Goal: Task Accomplishment & Management: Complete application form

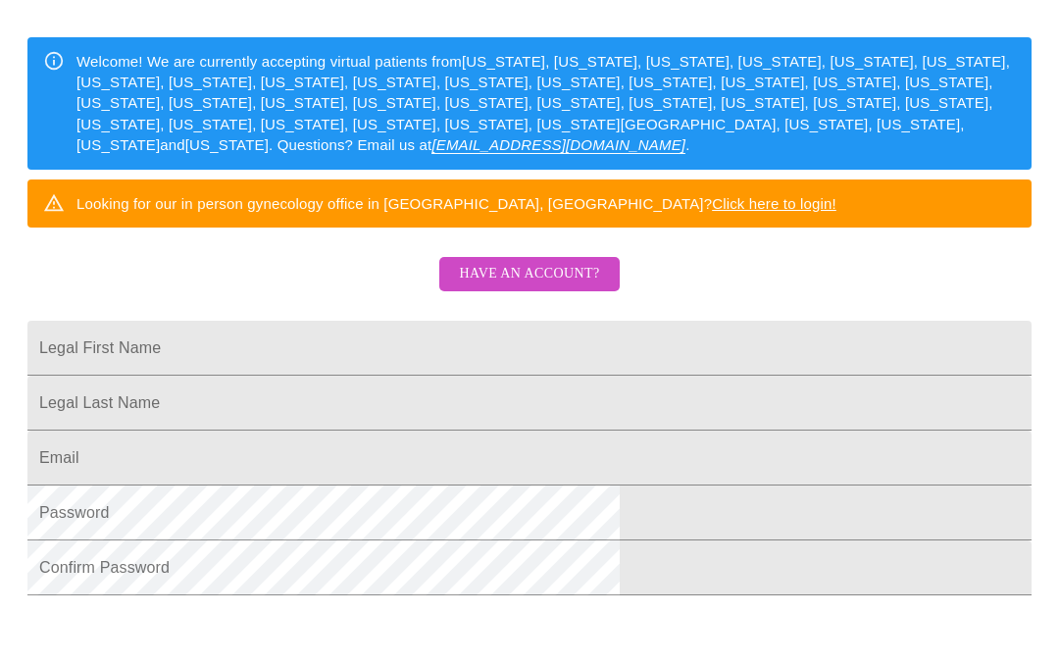
scroll to position [301, 0]
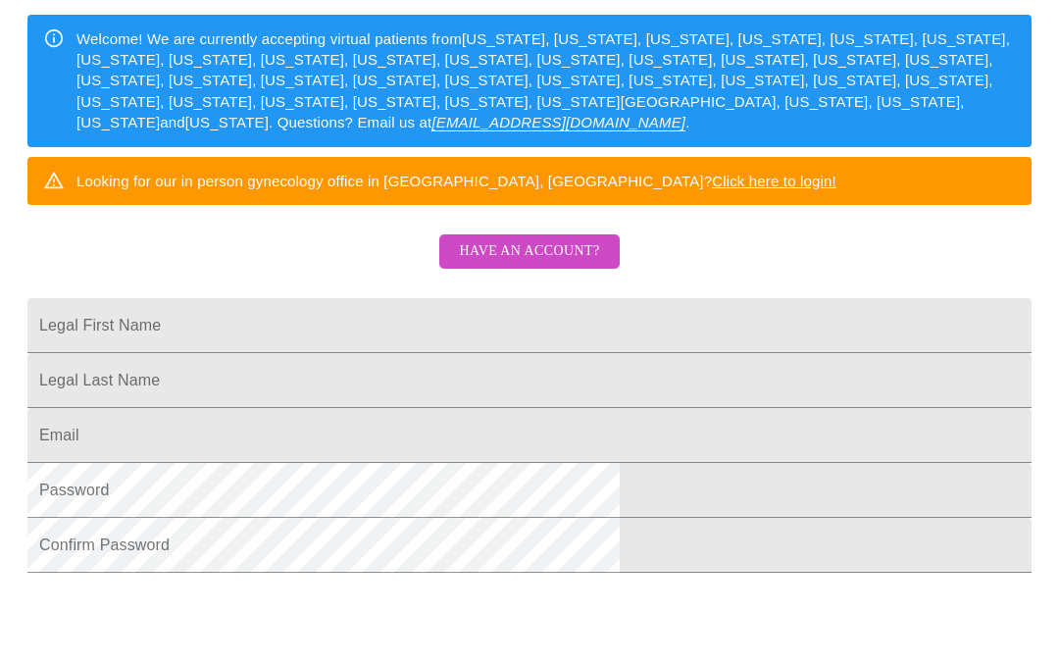
click at [524, 353] on input "Legal First Name" at bounding box center [529, 325] width 1004 height 55
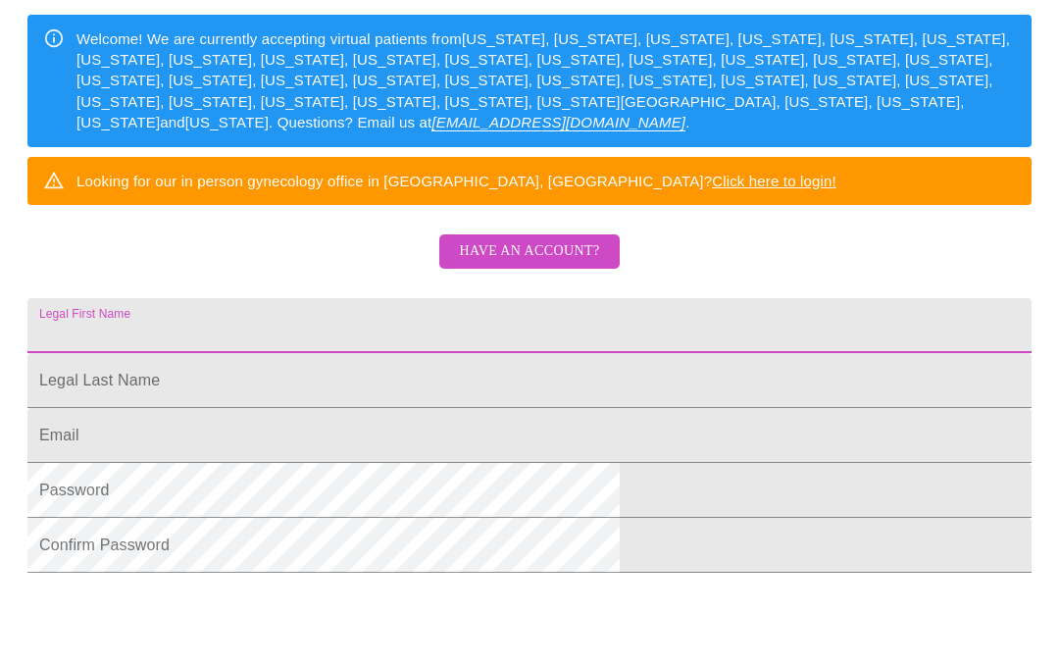
scroll to position [300, 0]
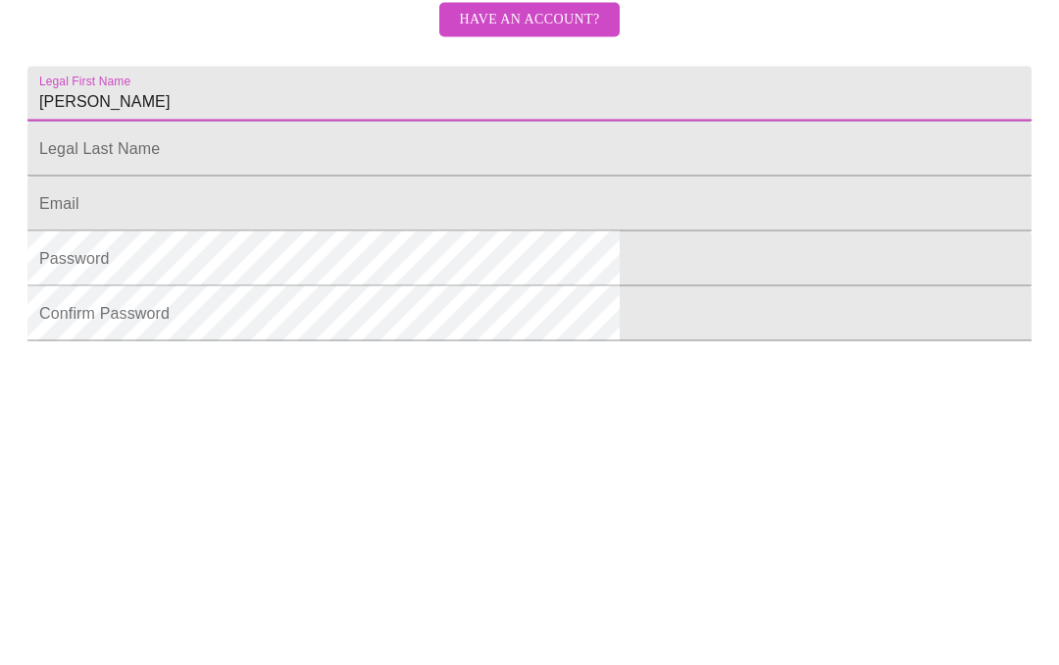
type input "[PERSON_NAME]"
click at [474, 354] on input "Legal First Name" at bounding box center [529, 381] width 1004 height 55
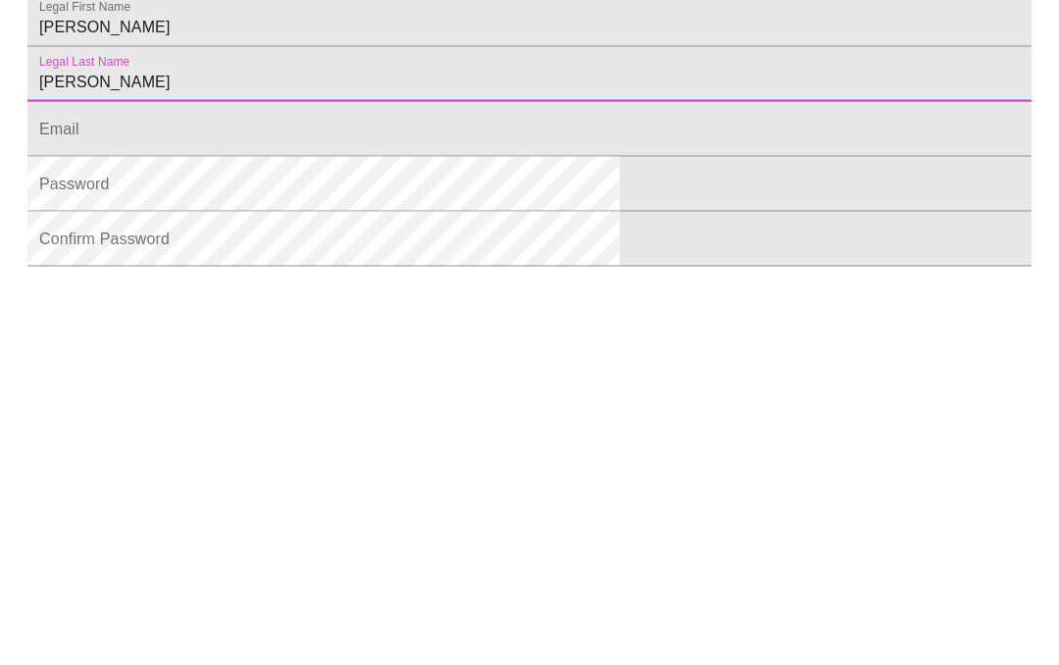
type input "[PERSON_NAME]"
click at [468, 409] on input "Legal First Name" at bounding box center [529, 436] width 1004 height 55
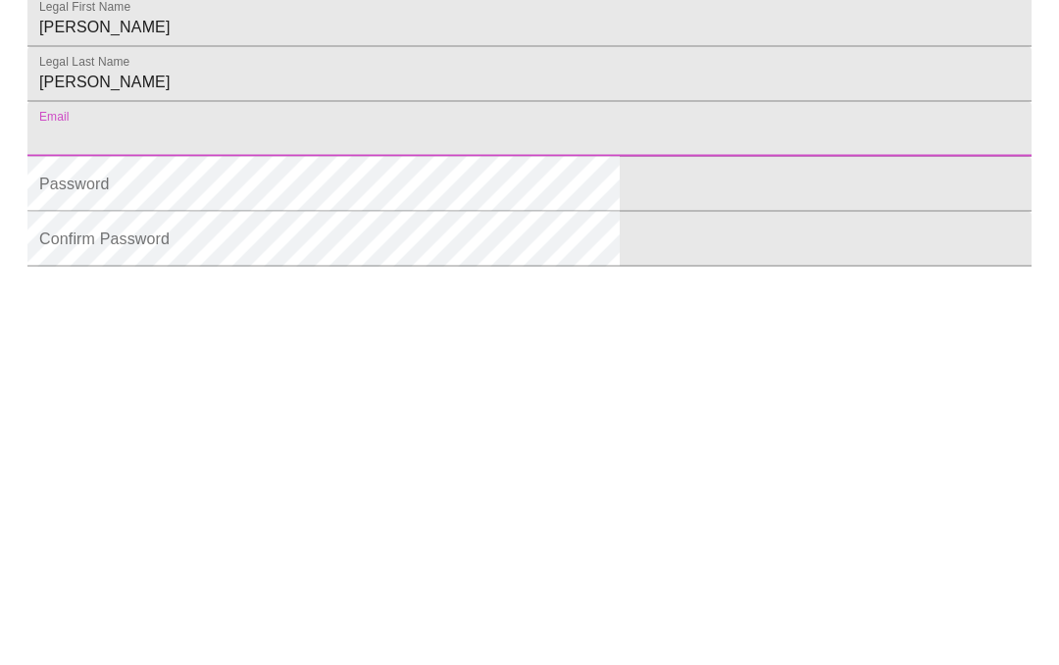
type input "[EMAIL_ADDRESS][DOMAIN_NAME]"
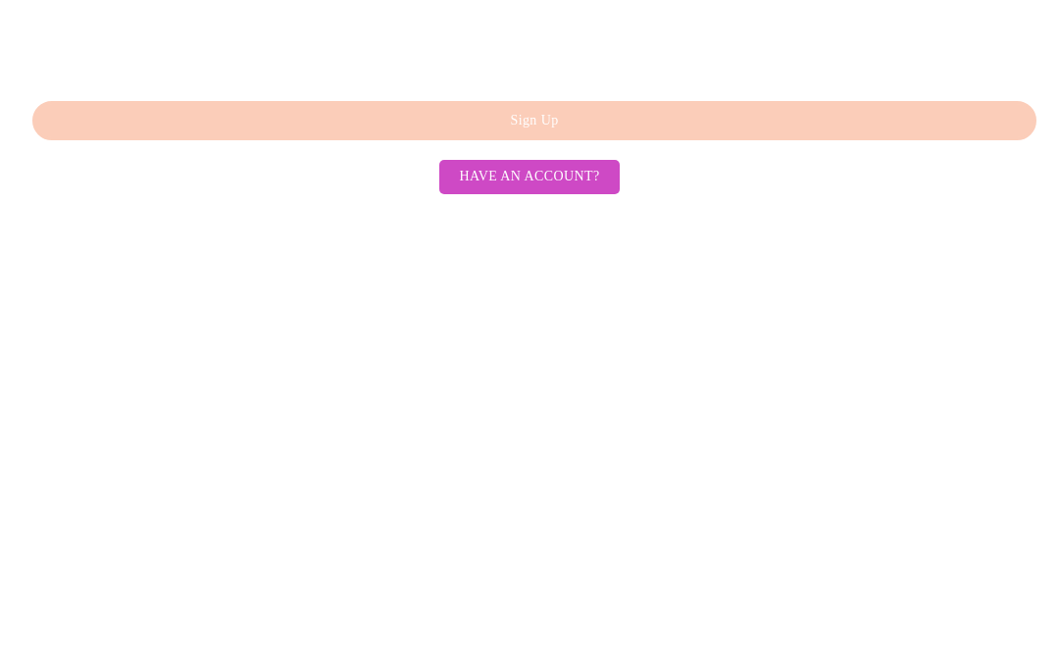
scroll to position [412, 0]
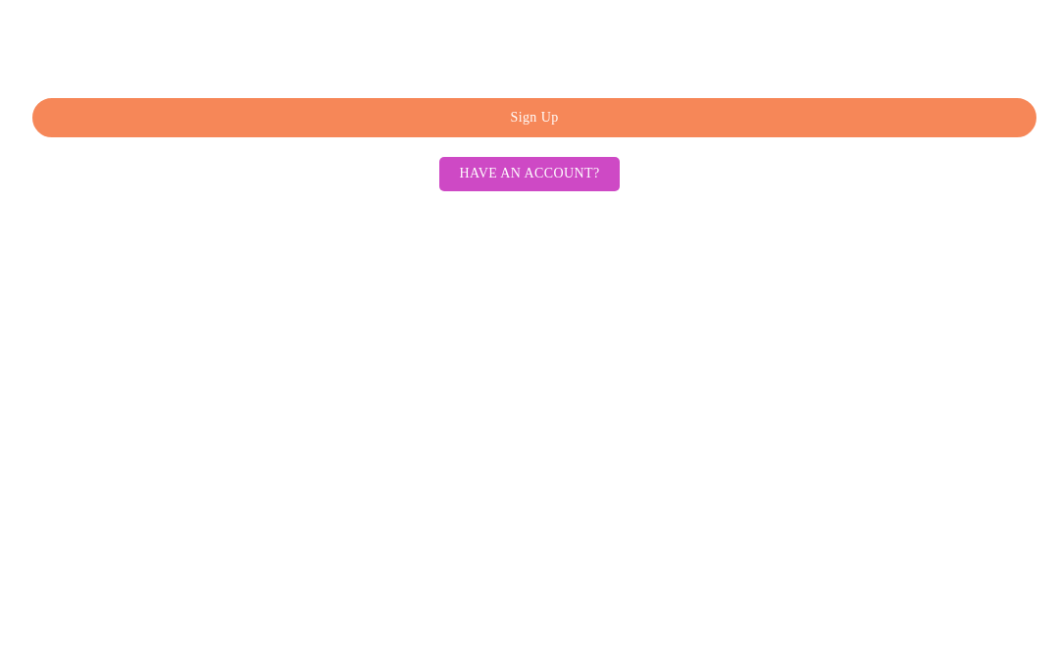
click at [567, 575] on span "Sign Up" at bounding box center [534, 587] width 959 height 25
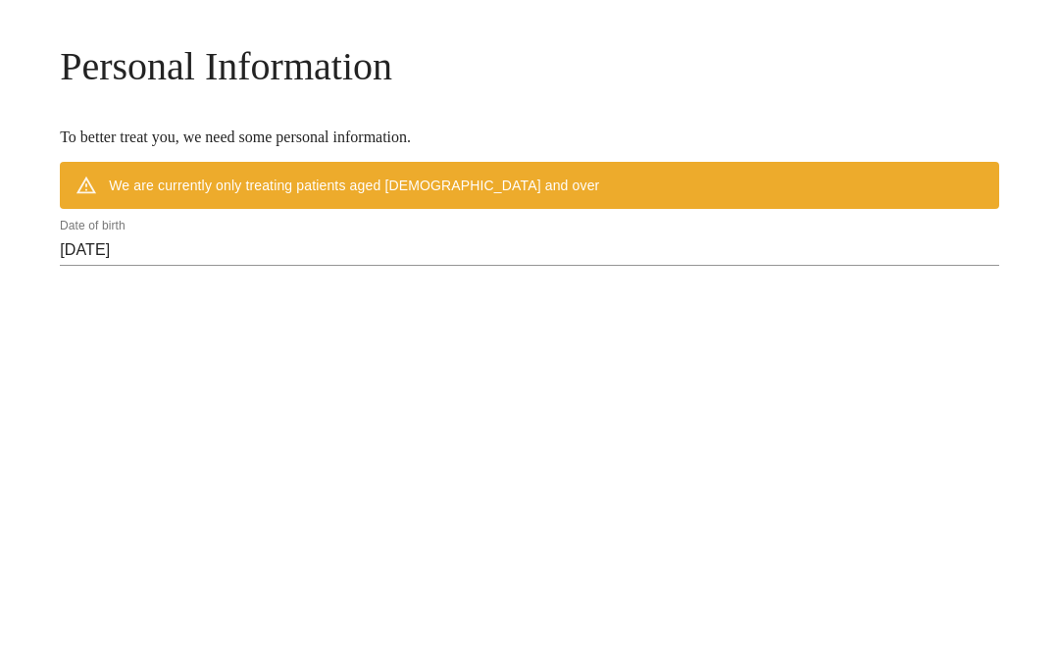
click at [370, 627] on input "[DATE]" at bounding box center [529, 642] width 939 height 31
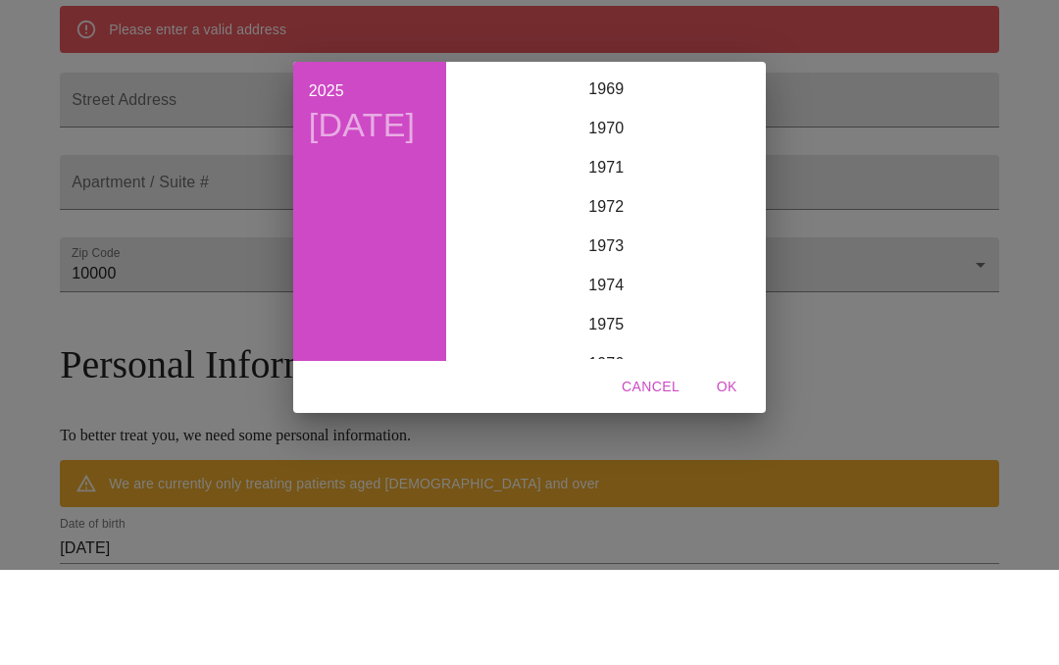
scroll to position [2739, 0]
click at [622, 323] on div "1973" at bounding box center [606, 342] width 304 height 39
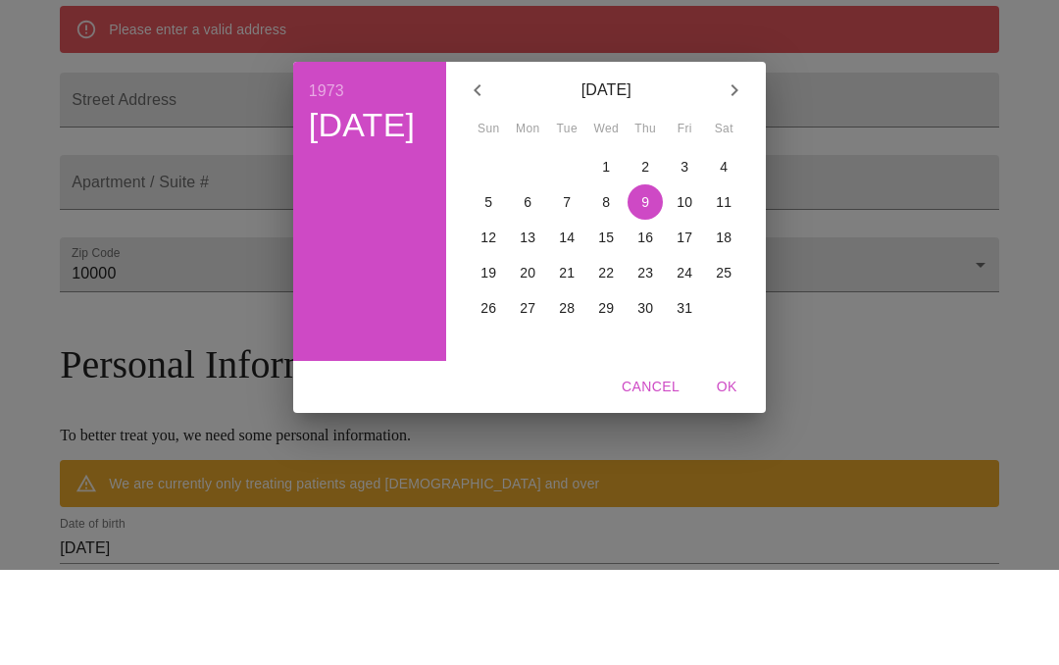
click at [727, 174] on icon "button" at bounding box center [735, 186] width 24 height 24
click at [642, 174] on p "[DATE]" at bounding box center [606, 186] width 210 height 24
click at [652, 174] on p "[DATE]" at bounding box center [606, 186] width 210 height 24
click at [488, 174] on icon "button" at bounding box center [478, 186] width 24 height 24
click at [487, 174] on icon "button" at bounding box center [478, 186] width 24 height 24
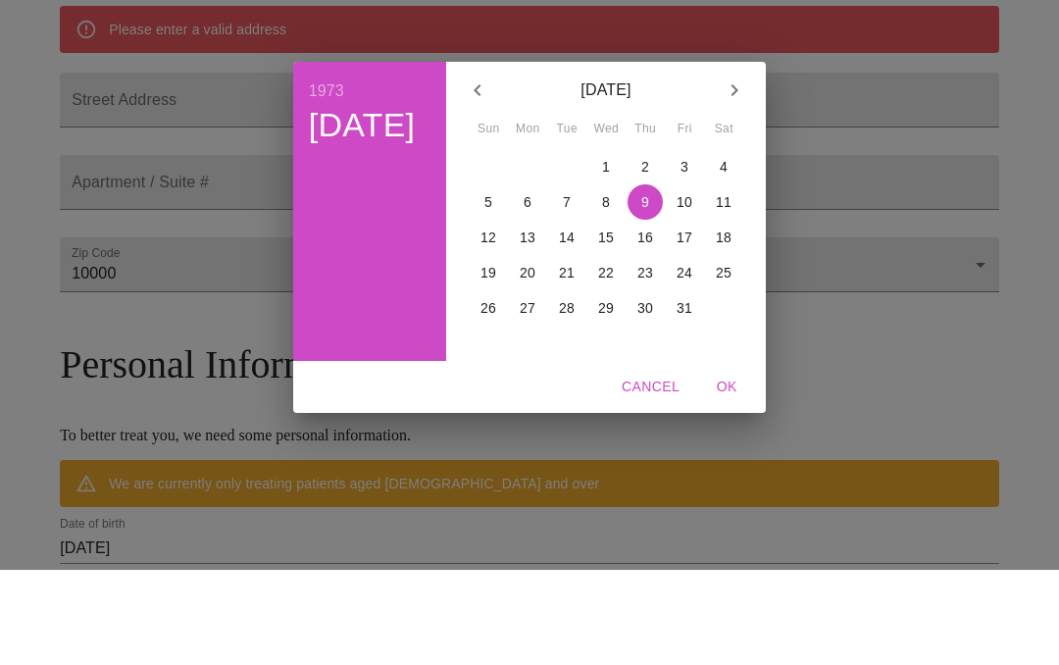
click at [481, 174] on icon "button" at bounding box center [478, 186] width 24 height 24
click at [480, 179] on icon "button" at bounding box center [477, 185] width 7 height 12
click at [480, 174] on icon "button" at bounding box center [478, 186] width 24 height 24
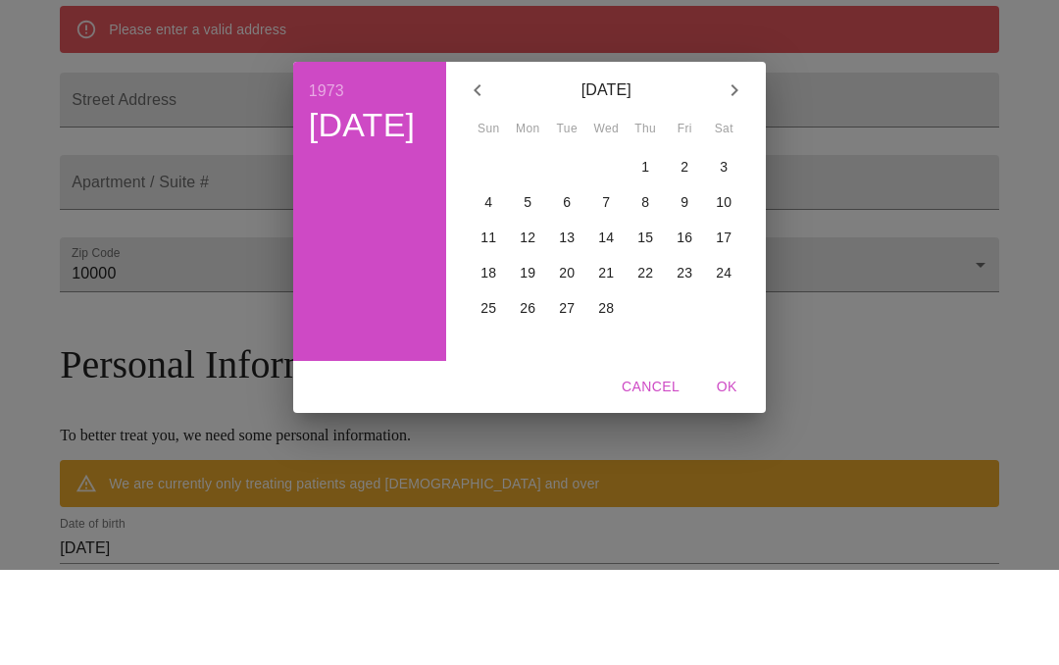
click at [478, 174] on icon "button" at bounding box center [478, 186] width 24 height 24
click at [477, 174] on icon "button" at bounding box center [478, 186] width 24 height 24
click at [682, 252] on p "1" at bounding box center [684, 262] width 8 height 20
click at [711, 470] on span "OK" at bounding box center [726, 482] width 47 height 25
type input "[DATE]"
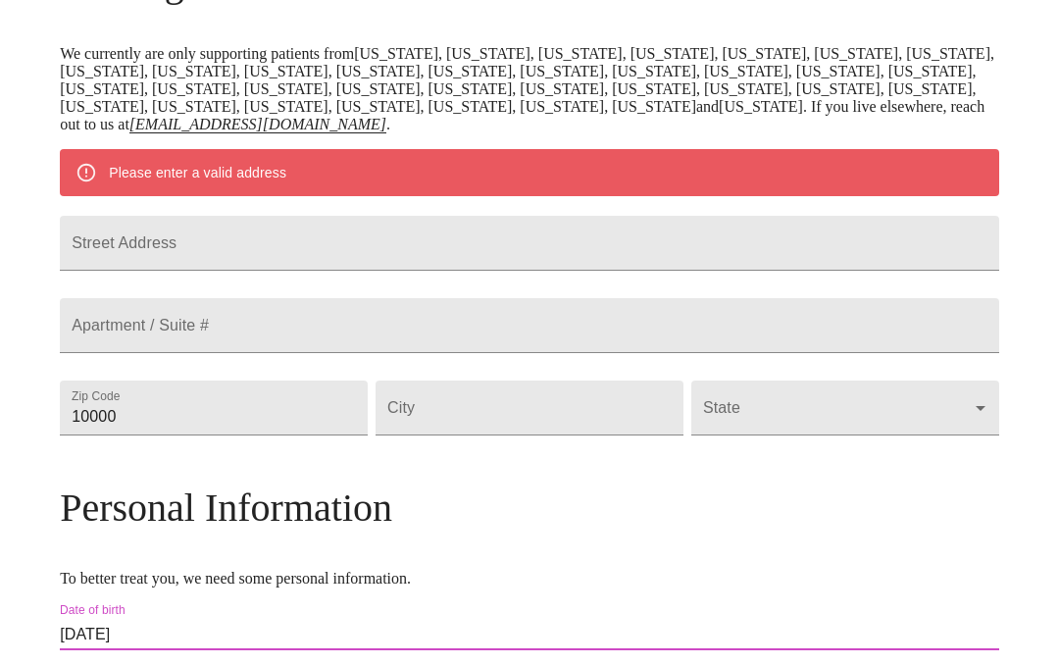
click at [558, 271] on input "Street Address" at bounding box center [529, 243] width 939 height 55
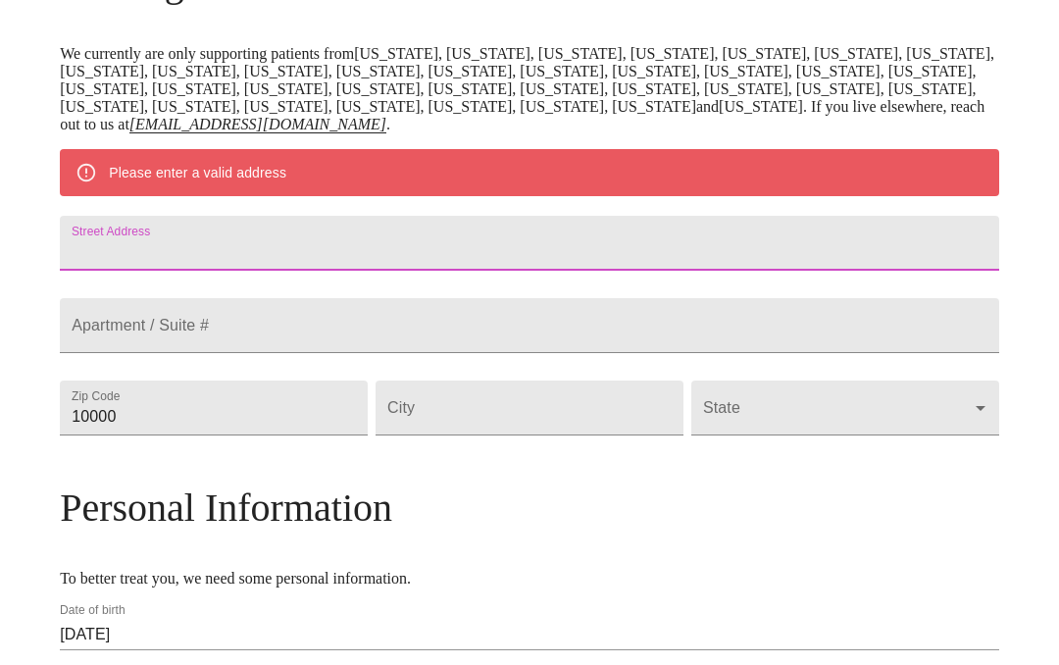
scroll to position [363, 0]
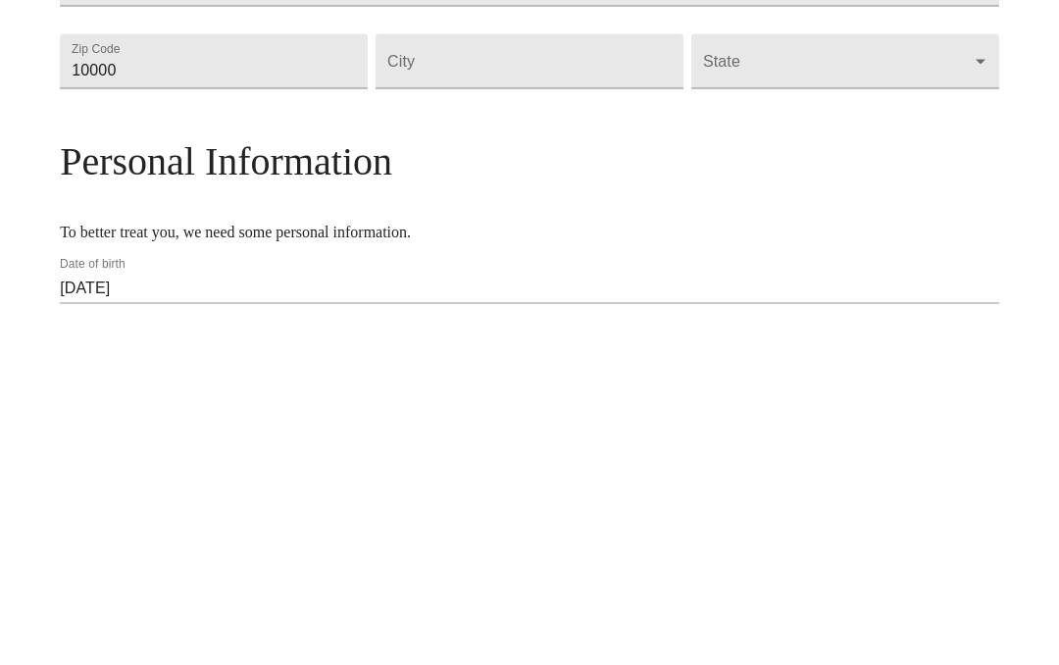
type input "[STREET_ADDRESS]"
click at [315, 381] on input "10000" at bounding box center [214, 408] width 308 height 55
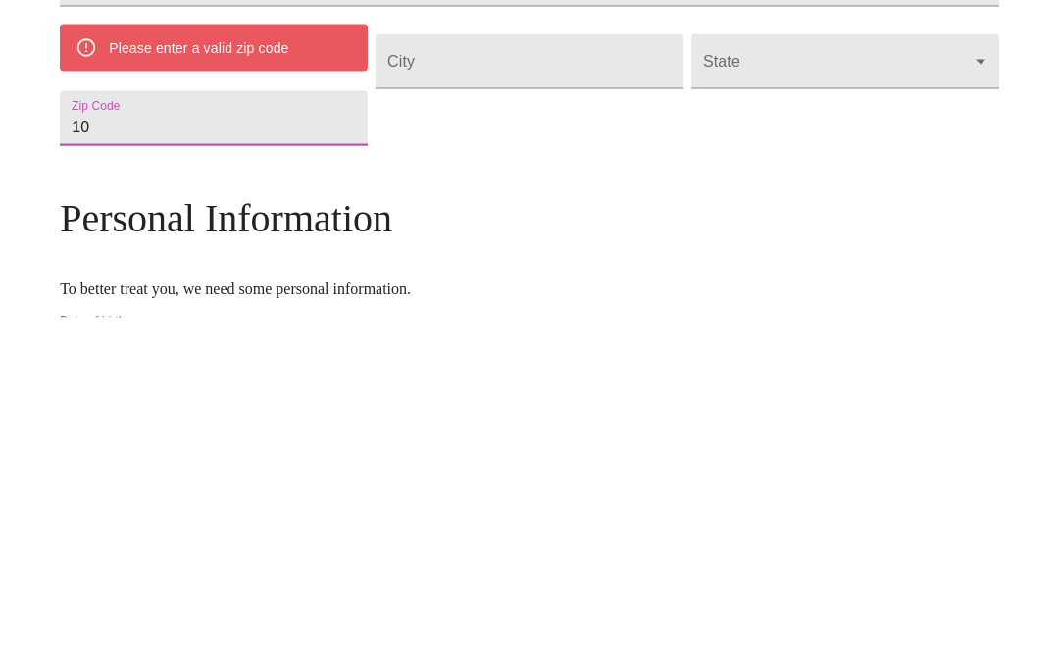
type input "1"
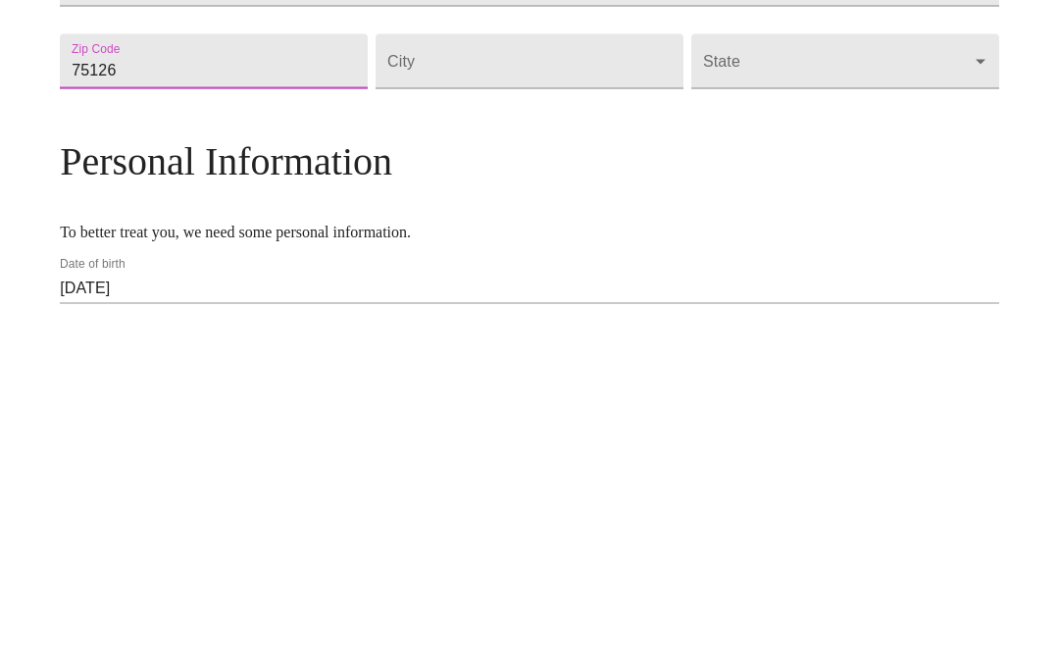
type input "75126"
click at [523, 381] on input "Street Address" at bounding box center [529, 408] width 308 height 55
type input "[PERSON_NAME]"
click at [704, 156] on body "MyMenopauseRx Welcome to MyMenopauseRx Since it's your first time here, you'll …" at bounding box center [529, 398] width 1043 height 1507
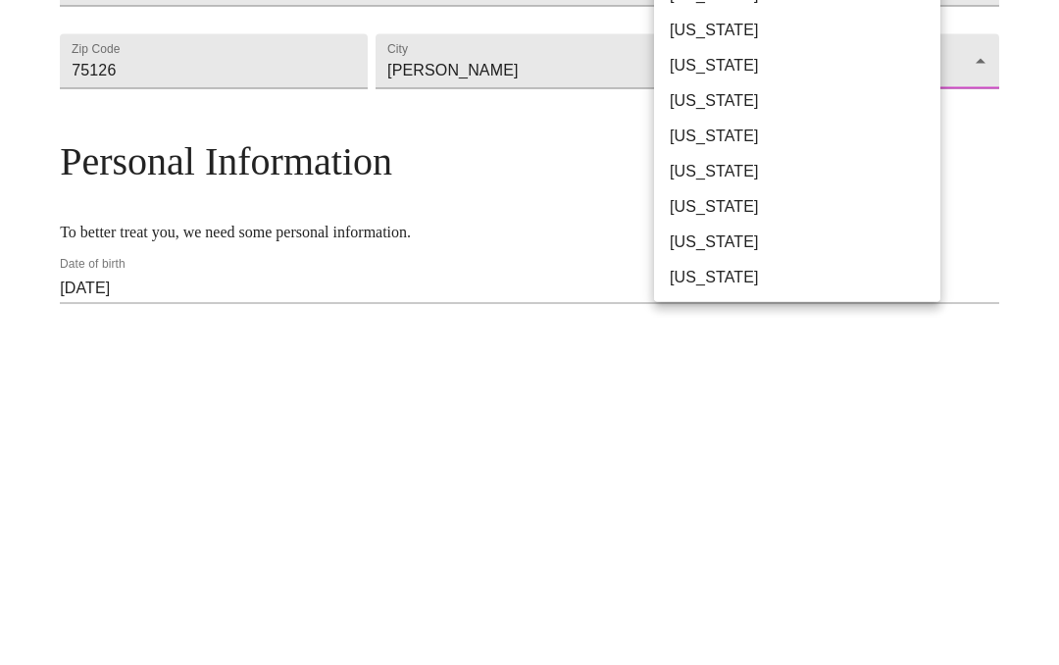
scroll to position [998, 0]
click at [713, 571] on li "[US_STATE]" at bounding box center [797, 588] width 286 height 35
type input "[US_STATE]"
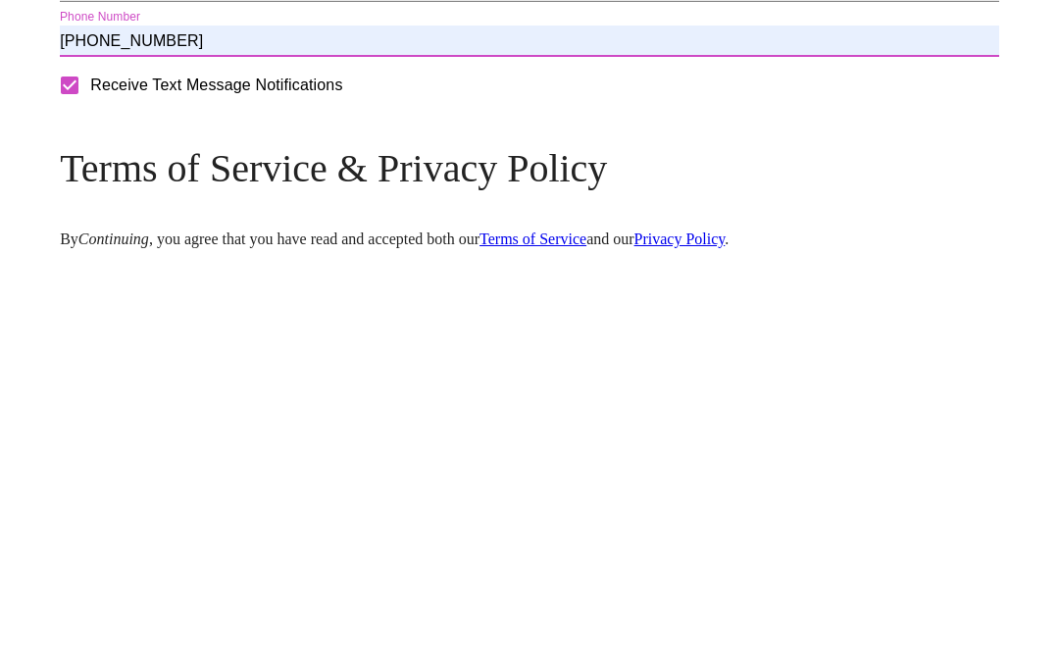
click at [365, 417] on input "[PHONE_NUMBER]" at bounding box center [529, 432] width 939 height 31
type input "[PHONE_NUMBER]"
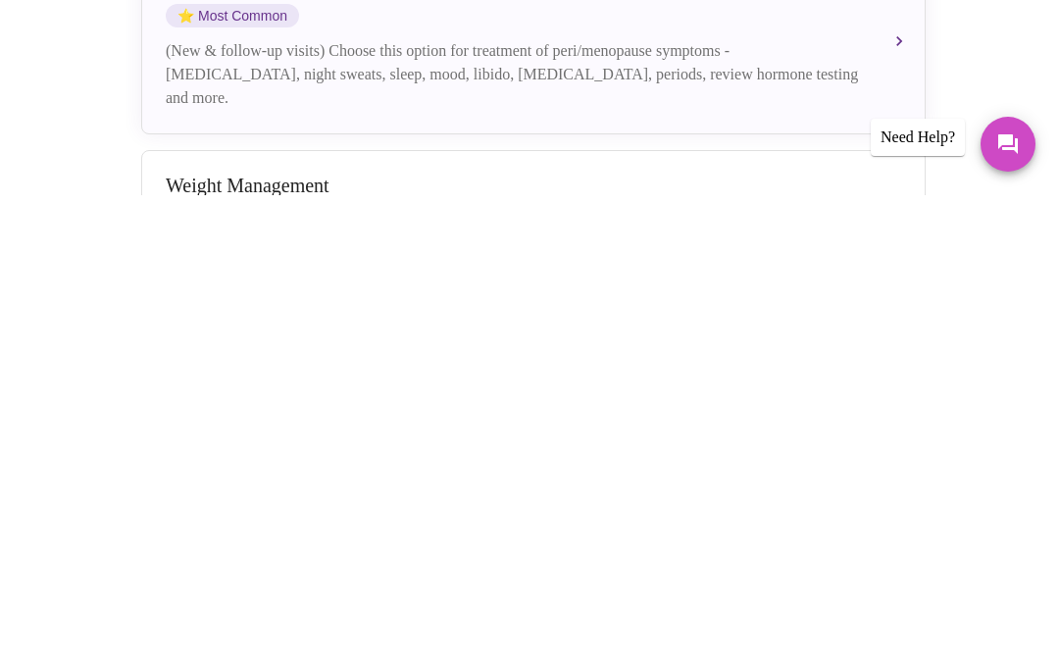
scroll to position [113, 0]
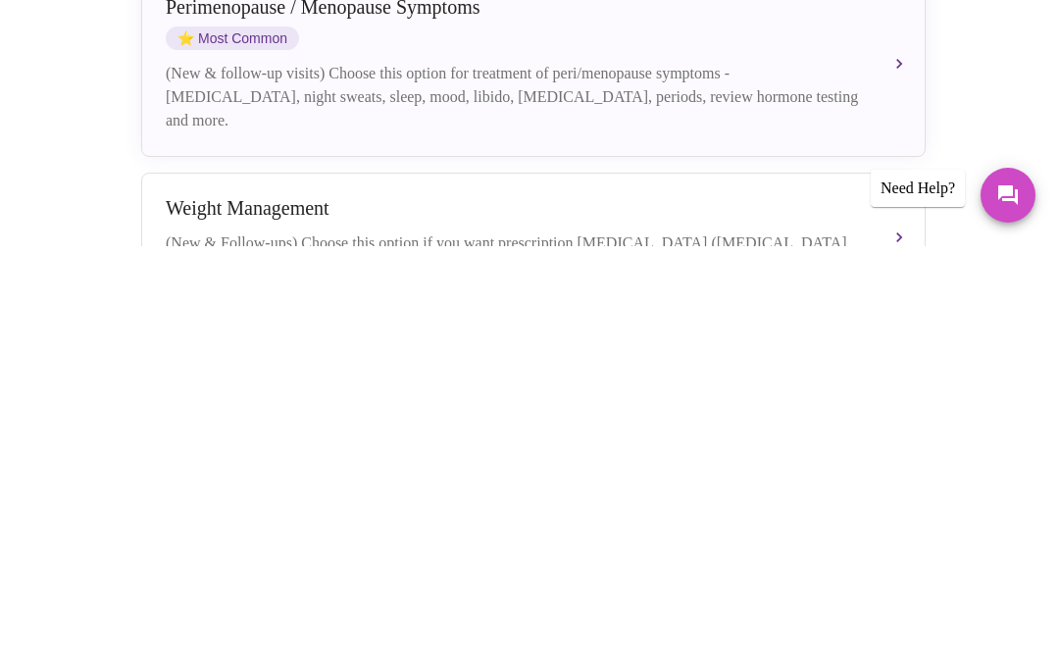
click at [512, 650] on div "(New & Follow-ups) Choose this option if you want prescription [MEDICAL_DATA] (…" at bounding box center [514, 673] width 696 height 47
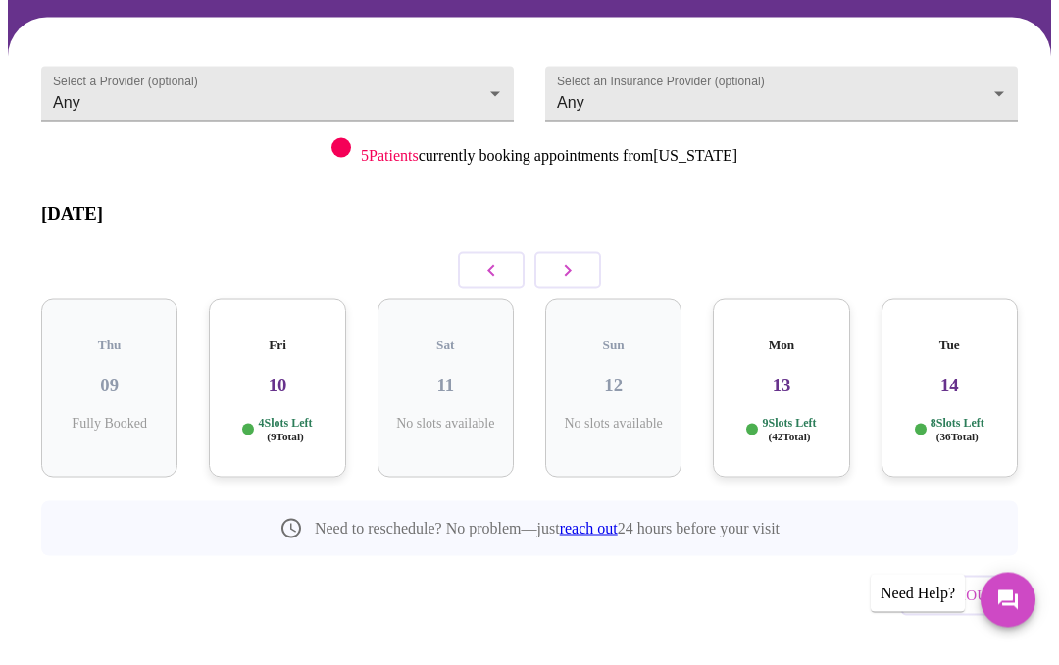
click at [793, 388] on h3 "13" at bounding box center [780, 399] width 105 height 22
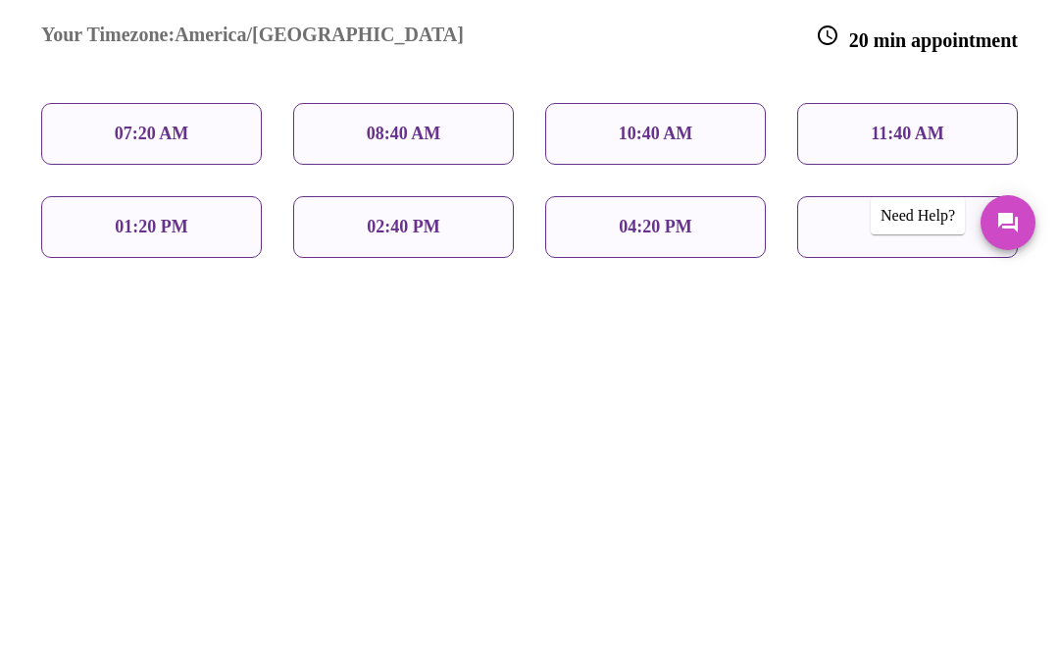
scroll to position [239, 0]
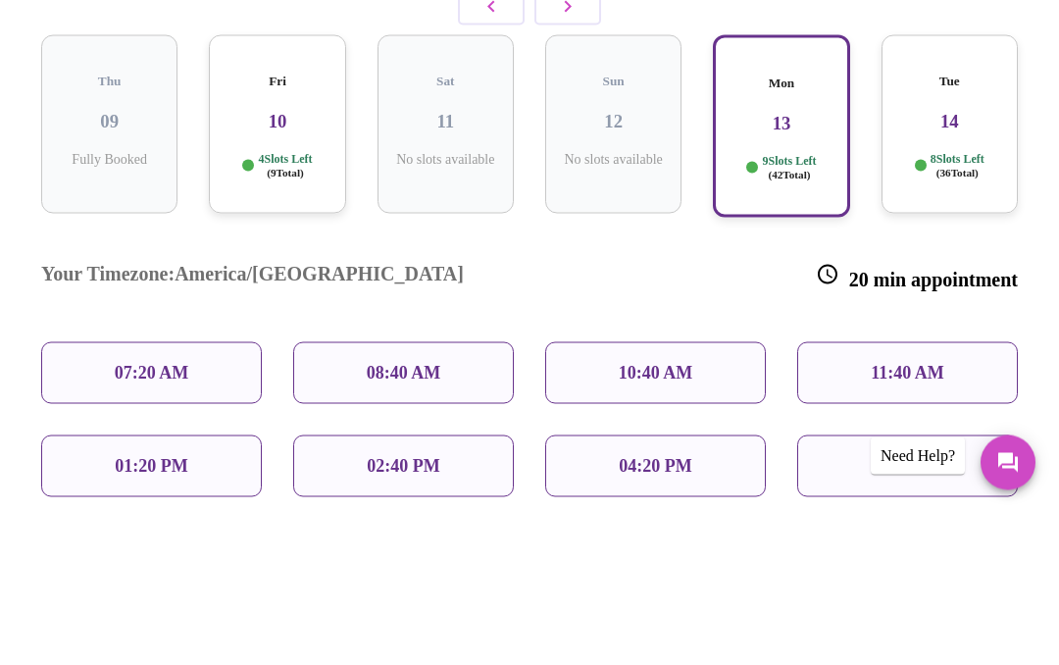
click at [188, 586] on div "01:20 PM" at bounding box center [151, 617] width 221 height 62
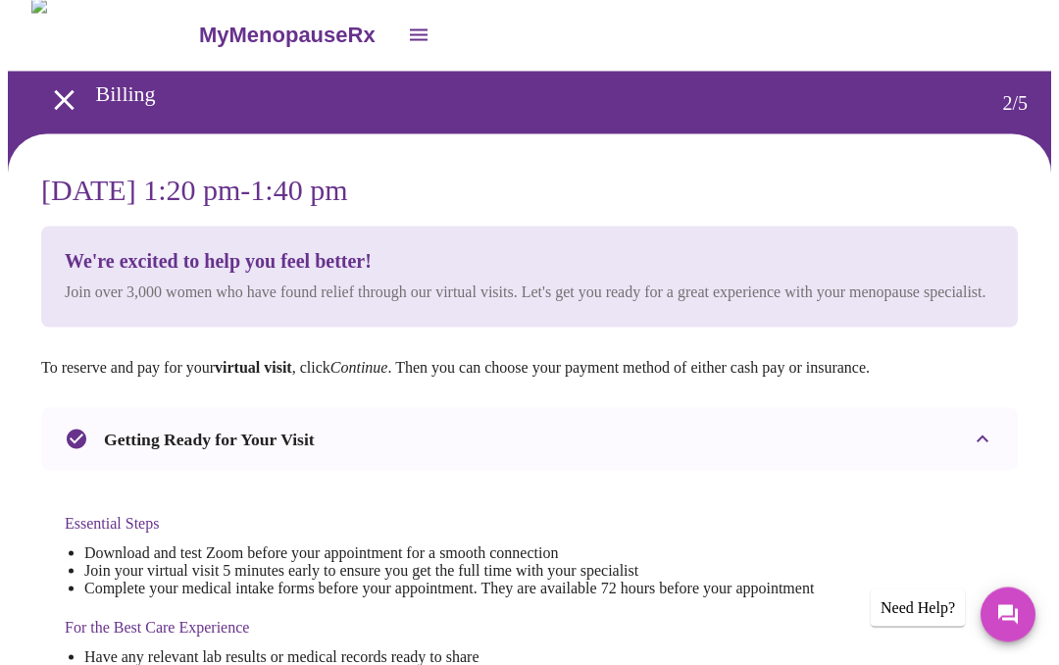
scroll to position [0, 0]
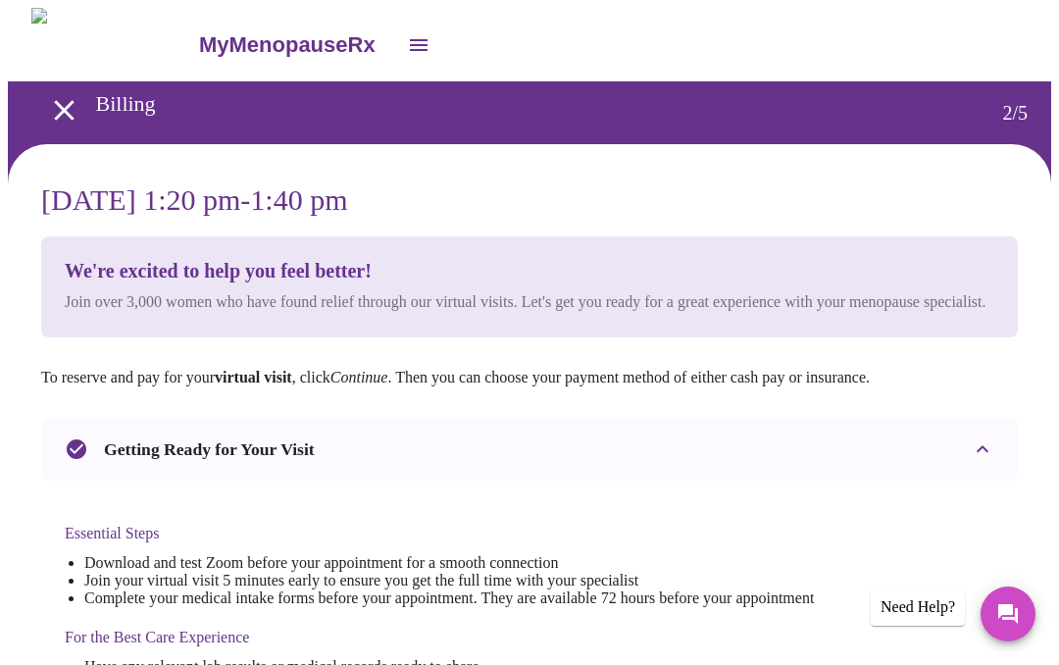
click at [410, 39] on icon "open drawer" at bounding box center [419, 45] width 18 height 12
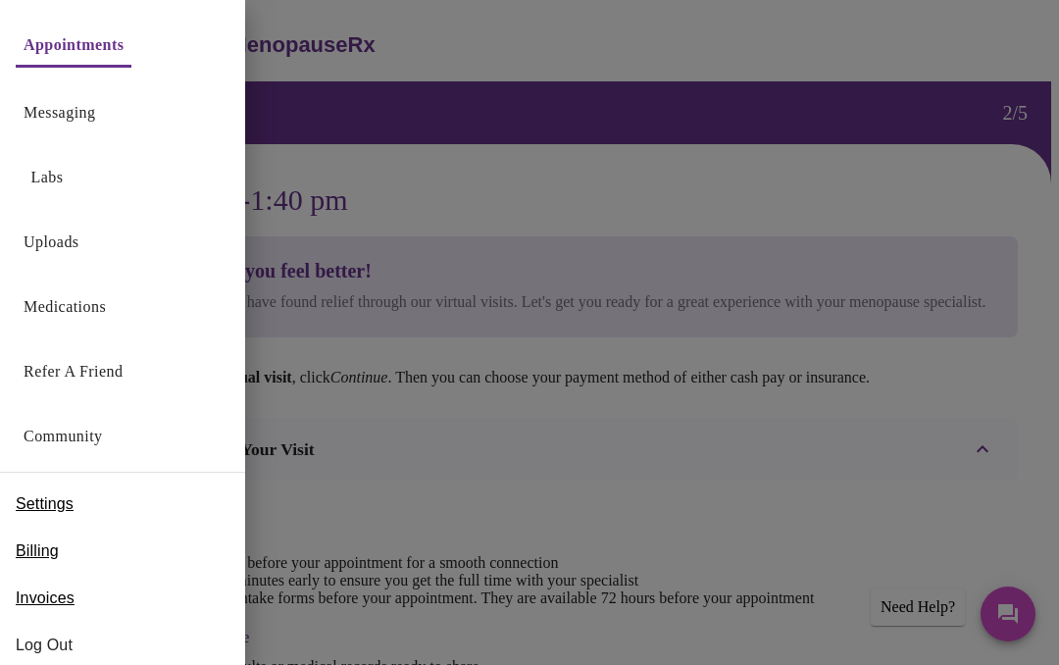
click at [58, 542] on span "Billing" at bounding box center [37, 551] width 43 height 24
click at [682, 156] on div at bounding box center [529, 332] width 1059 height 665
